Goal: Task Accomplishment & Management: Use online tool/utility

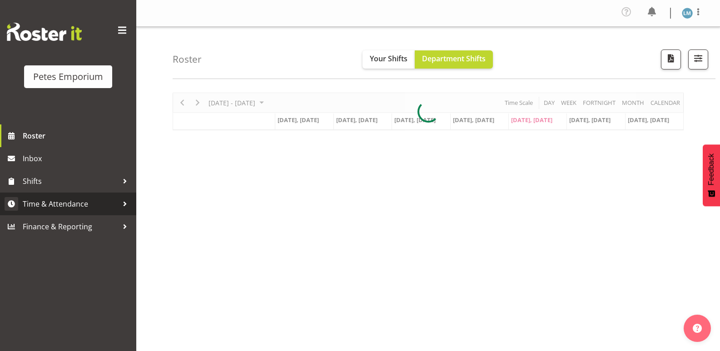
click at [80, 197] on link "Time & Attendance" at bounding box center [68, 204] width 136 height 23
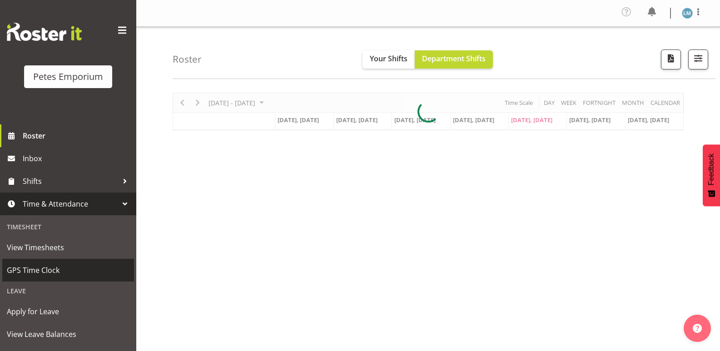
click at [53, 269] on span "GPS Time Clock" at bounding box center [68, 270] width 123 height 14
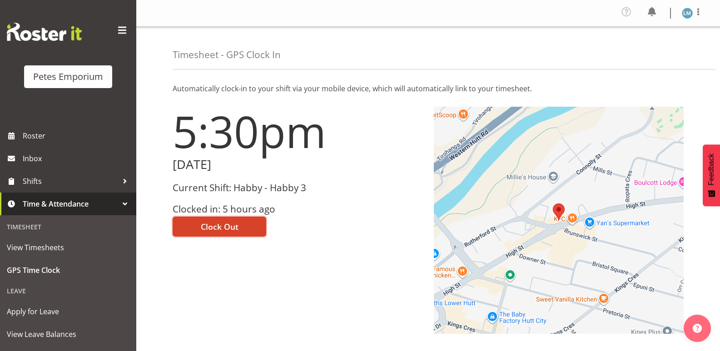
click at [221, 229] on span "Clock Out" at bounding box center [220, 227] width 38 height 12
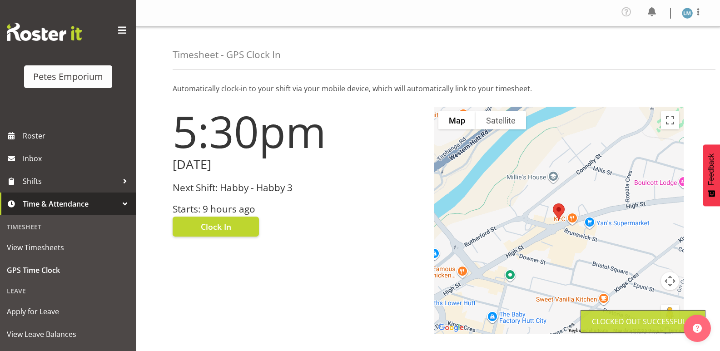
click at [682, 13] on img at bounding box center [687, 13] width 11 height 11
click at [651, 54] on link "Log Out" at bounding box center [659, 50] width 87 height 16
